Goal: Information Seeking & Learning: Learn about a topic

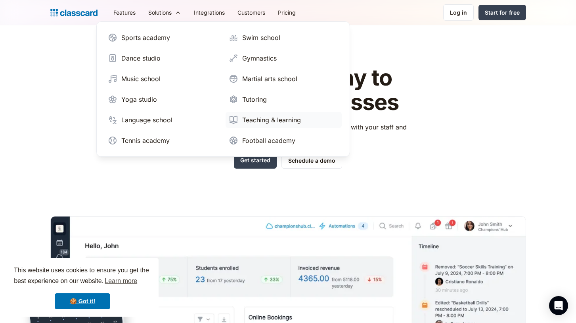
click at [265, 122] on div "Teaching & learning" at bounding box center [271, 120] width 59 height 10
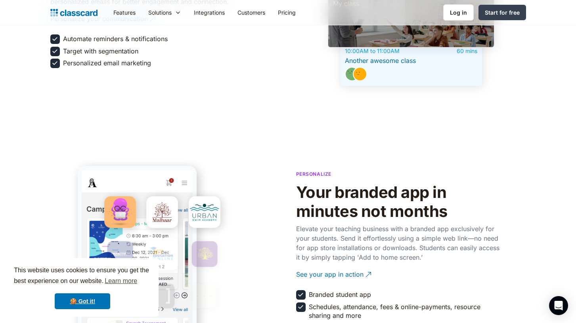
scroll to position [1300, 0]
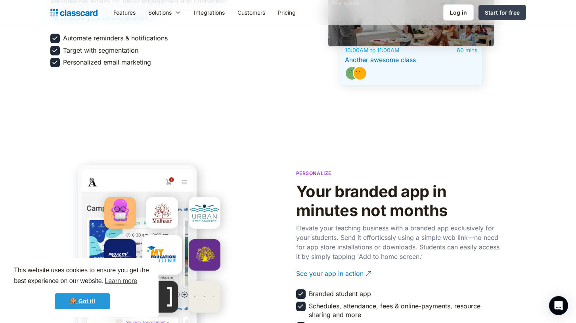
click at [84, 302] on link "🍪 Got it!" at bounding box center [82, 302] width 55 height 16
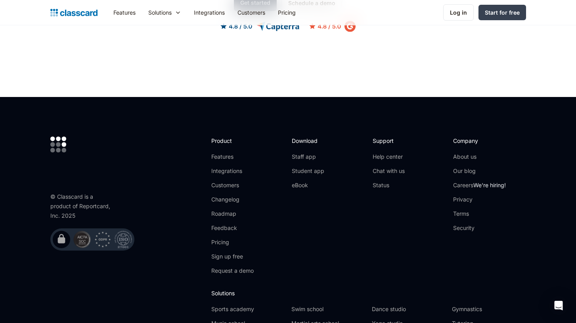
scroll to position [2611, 0]
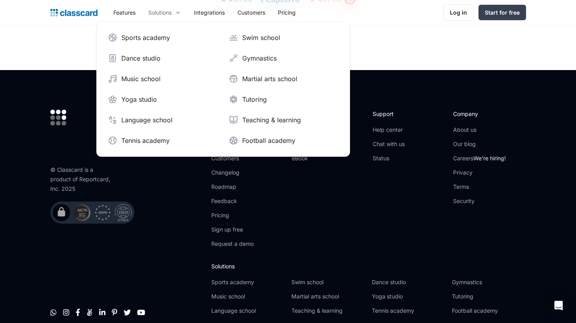
click at [181, 14] on icon at bounding box center [178, 13] width 6 height 8
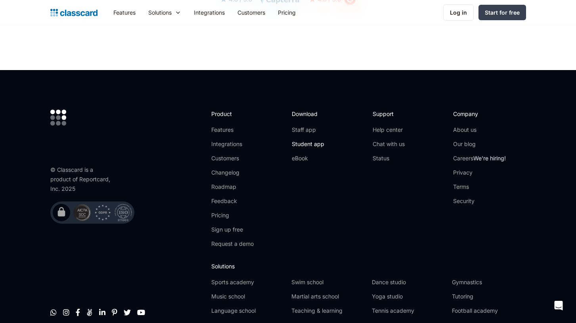
click at [314, 142] on link "Student app" at bounding box center [308, 144] width 33 height 8
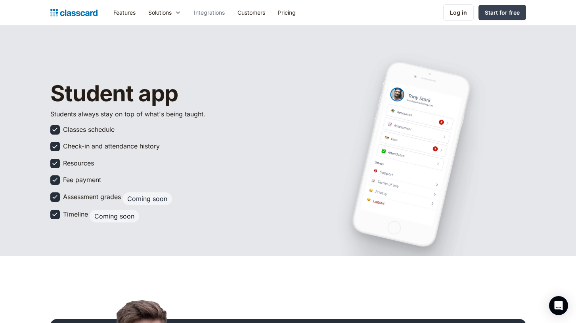
click at [207, 12] on link "Integrations" at bounding box center [209, 13] width 44 height 18
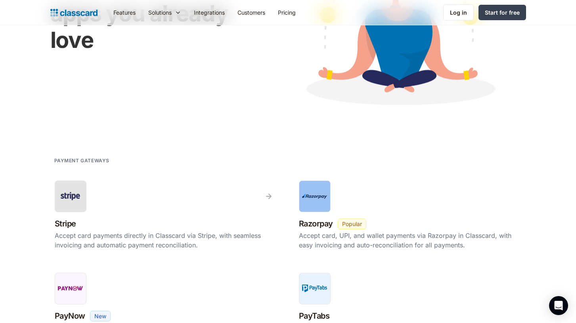
click at [44, 84] on header "Integrates with apps you already love" at bounding box center [288, 19] width 576 height 258
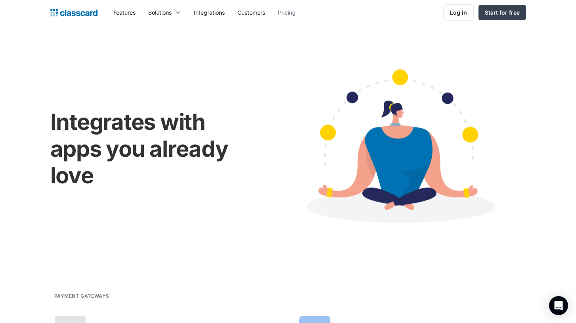
click at [287, 11] on link "Pricing" at bounding box center [287, 13] width 31 height 18
